Goal: Task Accomplishment & Management: Manage account settings

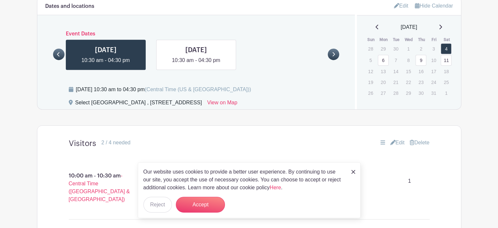
click at [421, 55] on link "9" at bounding box center [421, 60] width 11 height 11
click at [422, 55] on link "9" at bounding box center [421, 60] width 11 height 11
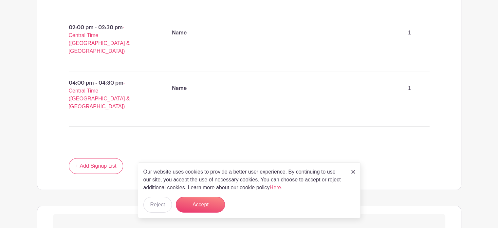
scroll to position [475, 0]
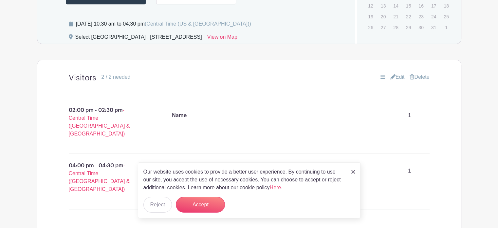
click at [353, 171] on img at bounding box center [353, 172] width 4 height 4
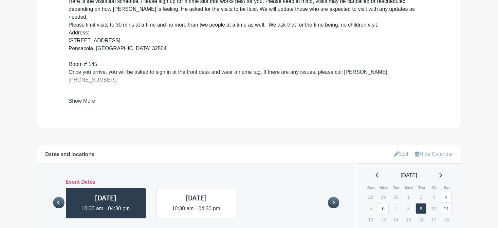
scroll to position [261, 0]
click at [401, 148] on link "Edit" at bounding box center [401, 153] width 14 height 11
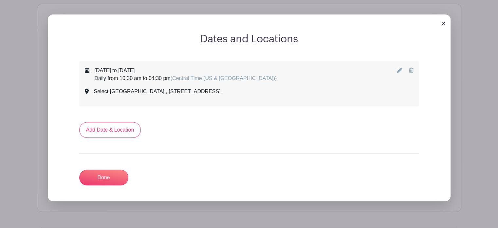
scroll to position [402, 0]
click at [399, 67] on icon at bounding box center [399, 69] width 5 height 5
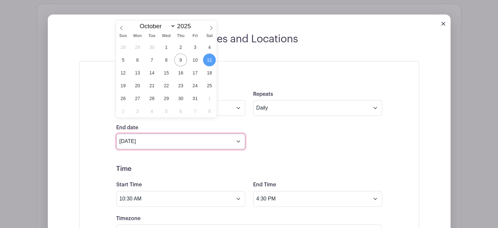
click at [239, 133] on input "[DATE]" at bounding box center [180, 141] width 129 height 16
click at [210, 97] on span "1" at bounding box center [209, 98] width 13 height 13
type input "[DATE]"
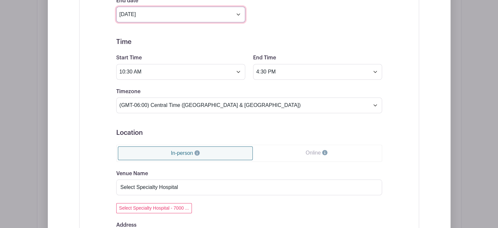
scroll to position [529, 0]
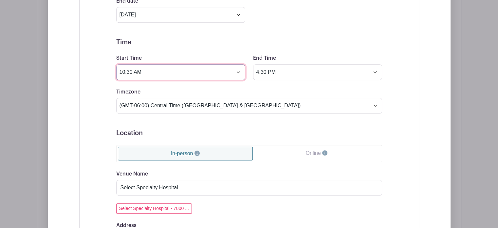
click at [237, 64] on input "10:30 AM" at bounding box center [180, 72] width 129 height 16
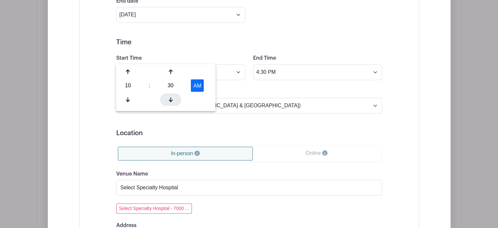
click at [169, 98] on icon at bounding box center [171, 99] width 4 height 5
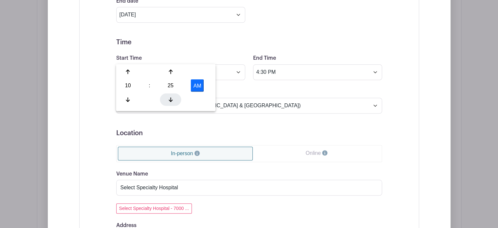
click at [169, 98] on icon at bounding box center [171, 99] width 4 height 5
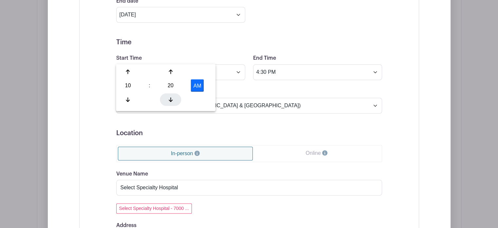
click at [169, 98] on icon at bounding box center [171, 99] width 4 height 5
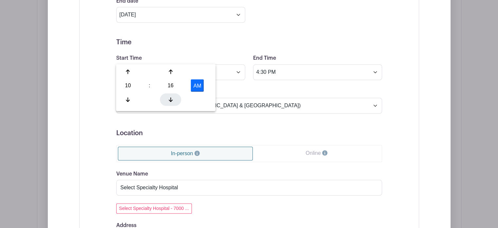
click at [169, 98] on icon at bounding box center [171, 99] width 4 height 5
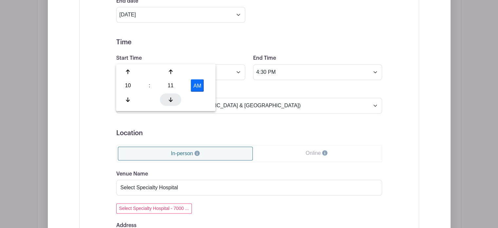
click at [169, 98] on icon at bounding box center [171, 99] width 4 height 5
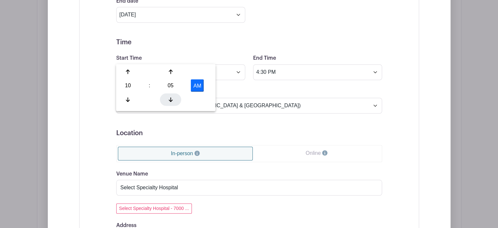
click at [169, 98] on icon at bounding box center [171, 99] width 4 height 5
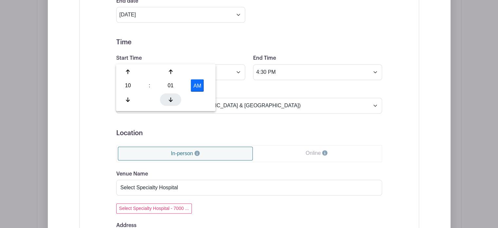
type input "10:00 AM"
click at [225, 69] on form "Event Date Start Date [DATE] Repeats Does not repeat Daily Weekly Monthly on da…" at bounding box center [249, 194] width 266 height 493
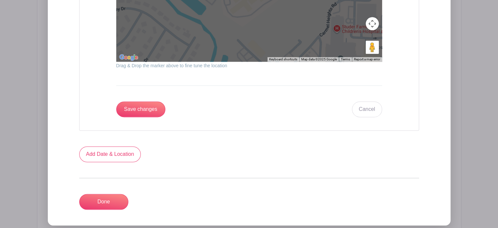
scroll to position [853, 0]
click at [159, 101] on input "Save changes" at bounding box center [140, 109] width 49 height 16
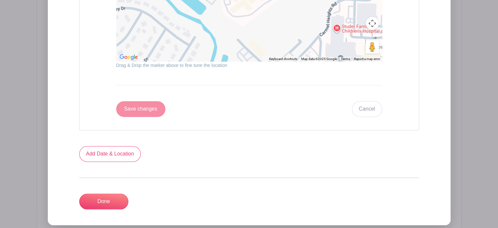
scroll to position [490, 0]
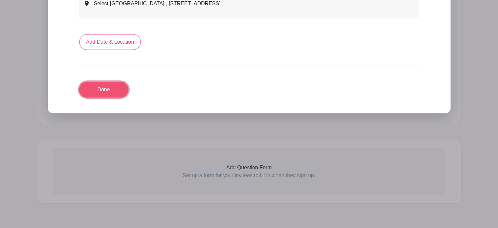
click at [116, 82] on link "Done" at bounding box center [103, 90] width 49 height 16
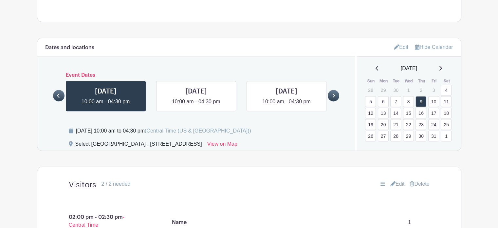
scroll to position [377, 0]
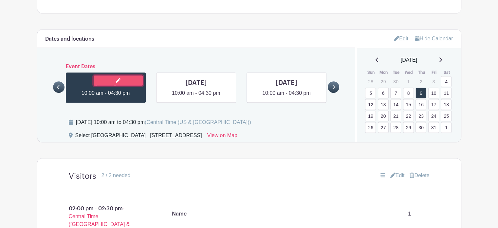
click at [119, 78] on icon at bounding box center [118, 80] width 5 height 5
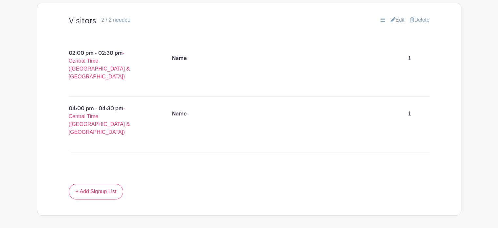
scroll to position [490, 0]
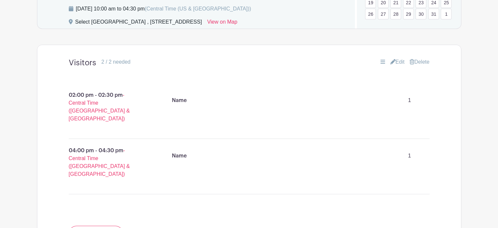
click at [399, 58] on link "Edit" at bounding box center [397, 62] width 14 height 8
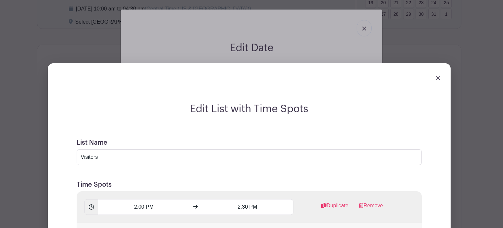
click at [437, 76] on img at bounding box center [438, 78] width 4 height 4
click at [440, 68] on div at bounding box center [249, 77] width 392 height 18
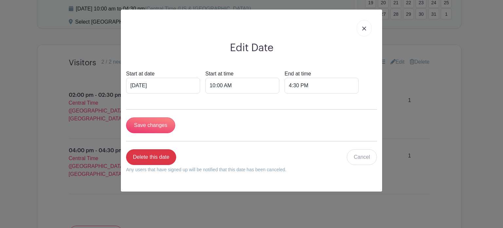
click at [366, 26] on link at bounding box center [364, 28] width 15 height 16
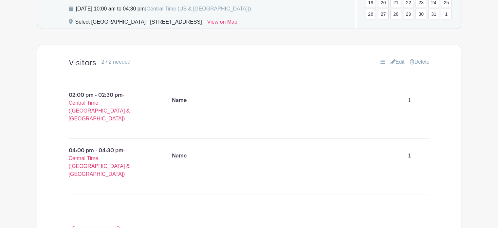
click at [400, 58] on link "Edit" at bounding box center [397, 62] width 14 height 8
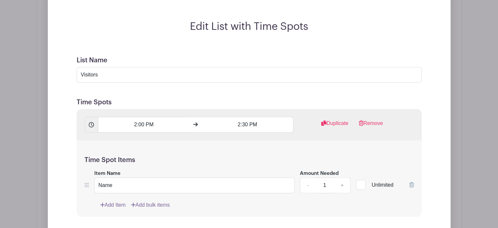
scroll to position [572, 0]
click at [368, 119] on link "Remove" at bounding box center [371, 125] width 24 height 13
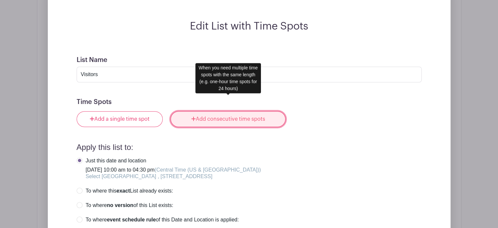
click at [205, 111] on link "Add consecutive time spots" at bounding box center [228, 119] width 115 height 16
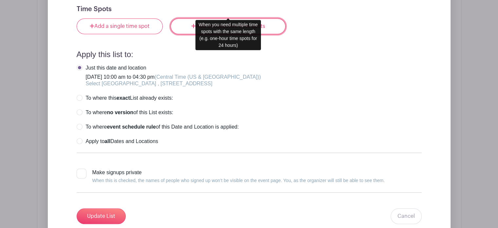
scroll to position [665, 0]
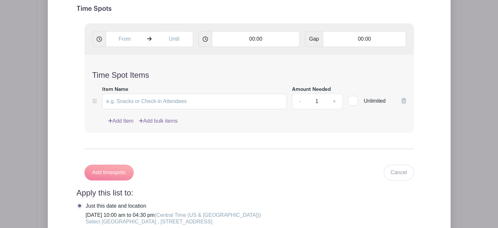
radio input "true"
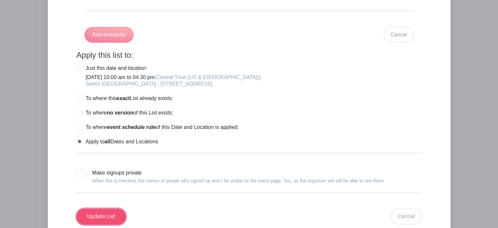
click at [108, 208] on input "Update List" at bounding box center [101, 216] width 49 height 16
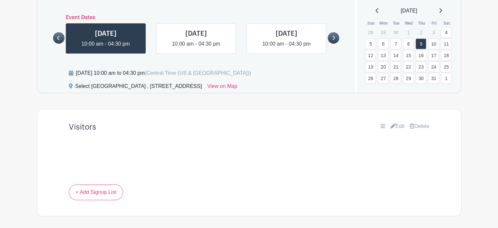
scroll to position [443, 0]
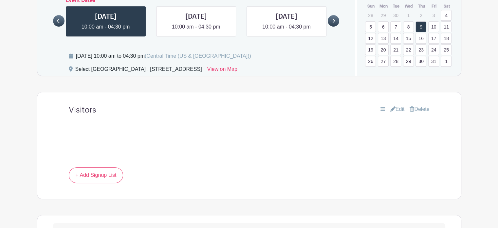
click at [394, 105] on link "Edit" at bounding box center [397, 109] width 14 height 8
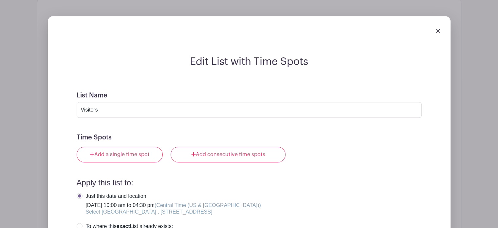
scroll to position [574, 0]
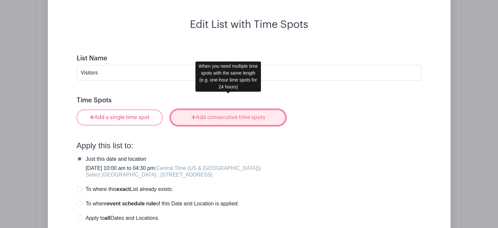
click at [240, 109] on link "Add consecutive time spots" at bounding box center [228, 117] width 115 height 16
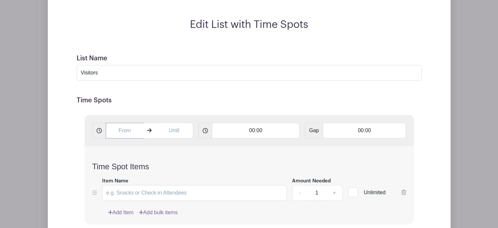
click at [131, 122] on input "text" at bounding box center [125, 130] width 38 height 16
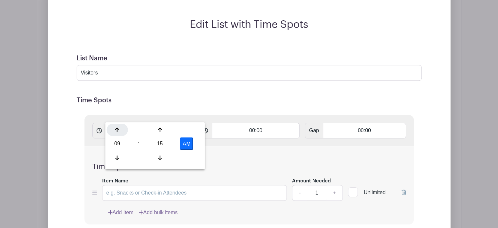
click at [117, 129] on icon at bounding box center [117, 129] width 4 height 5
click at [159, 161] on div at bounding box center [159, 157] width 21 height 12
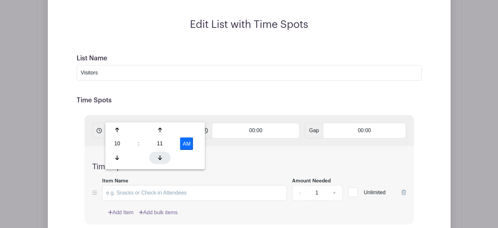
click at [159, 161] on div at bounding box center [159, 157] width 21 height 12
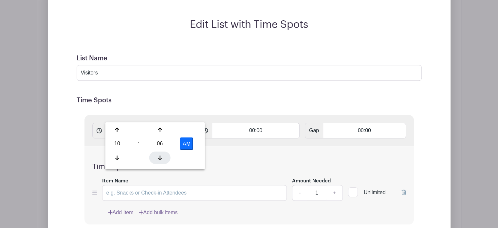
click at [159, 161] on div at bounding box center [159, 157] width 21 height 12
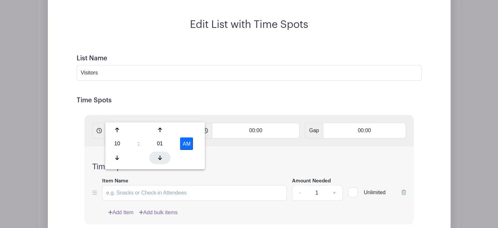
click at [159, 161] on div at bounding box center [159, 157] width 21 height 12
type input "10:00 AM"
click at [217, 146] on div "Time Spot Items Item Name Amount Needed - 1 + Unlimited Add Item Add bulk items" at bounding box center [248, 185] width 329 height 78
